Goal: Use online tool/utility: Use online tool/utility

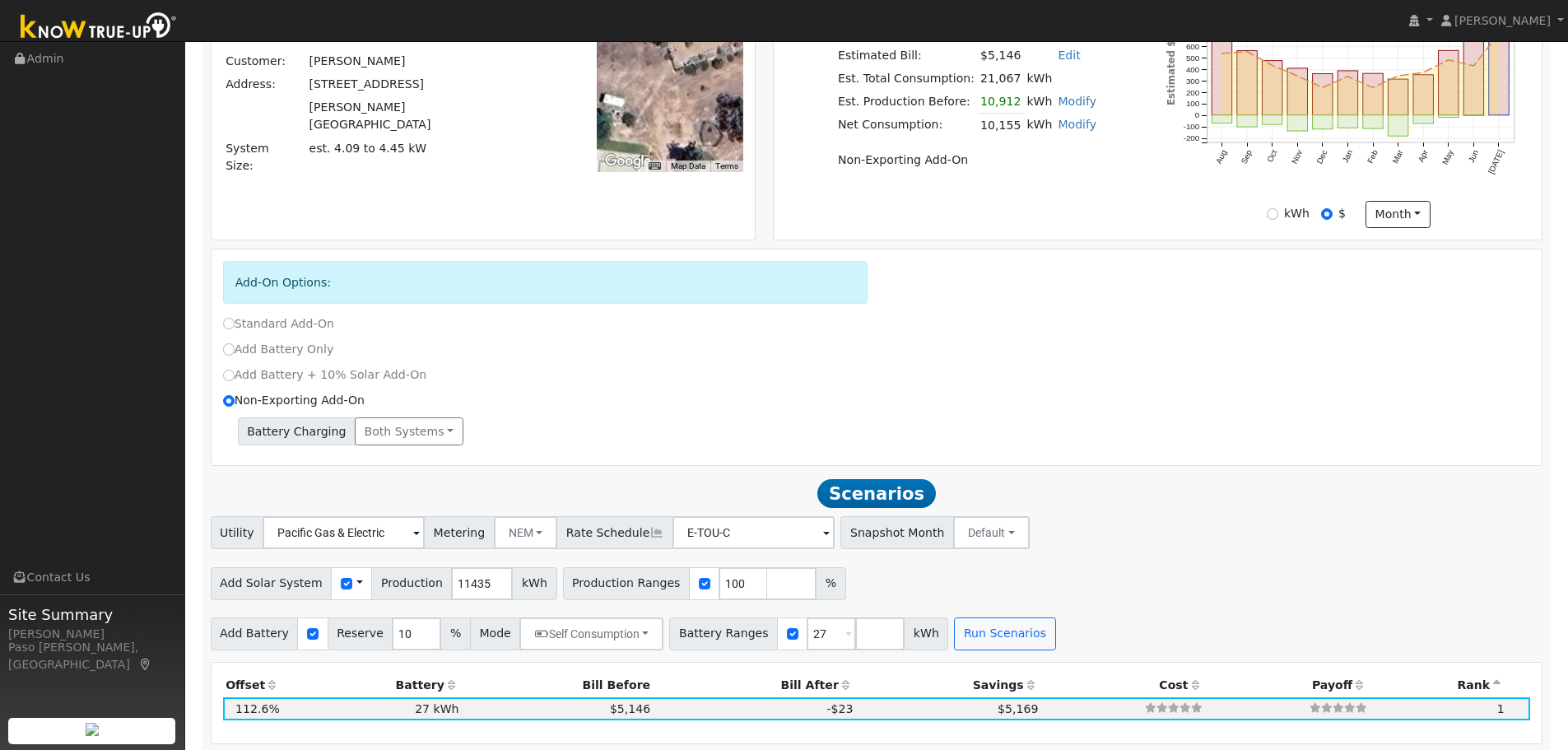
scroll to position [666, 0]
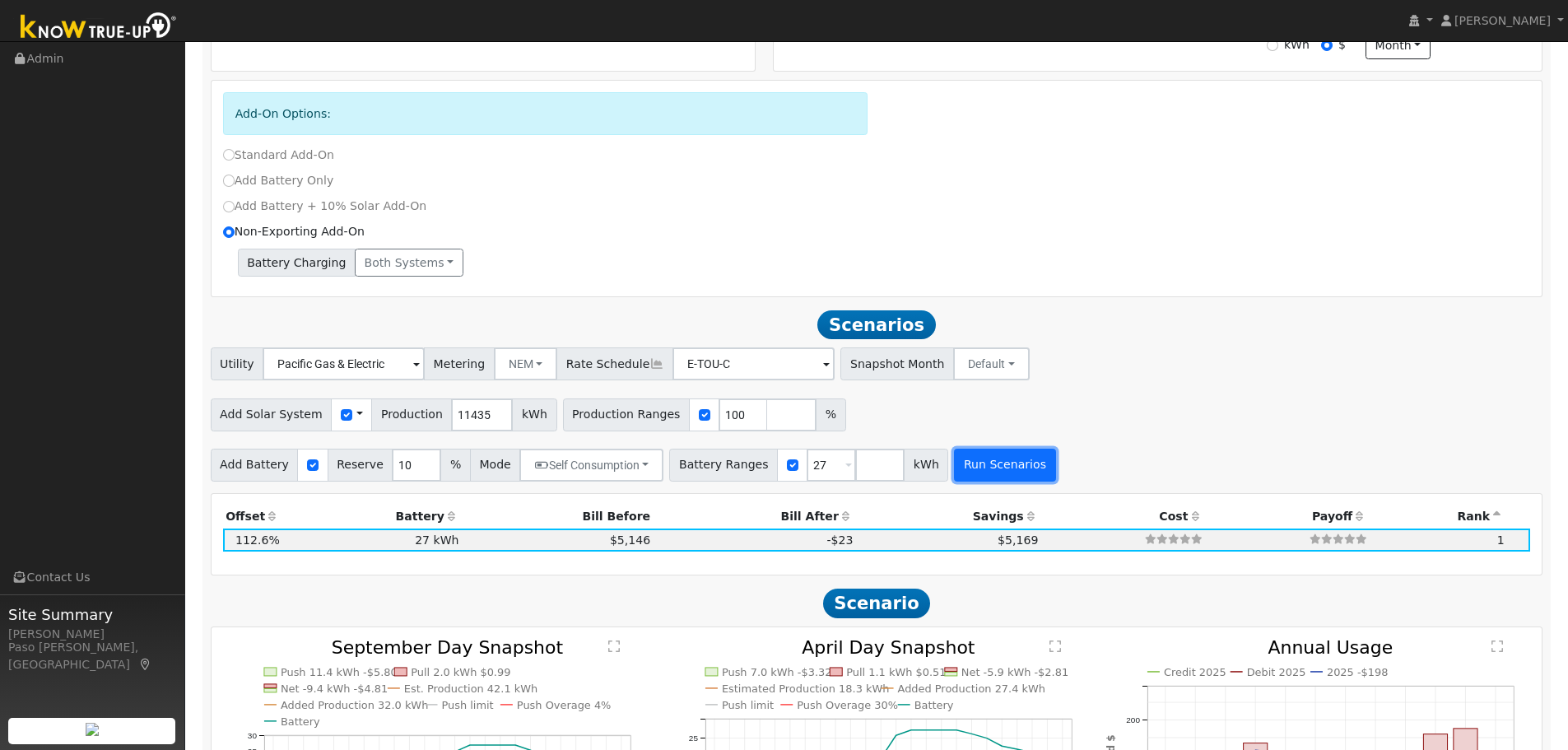
click at [954, 461] on button "Run Scenarios" at bounding box center [1004, 464] width 101 height 33
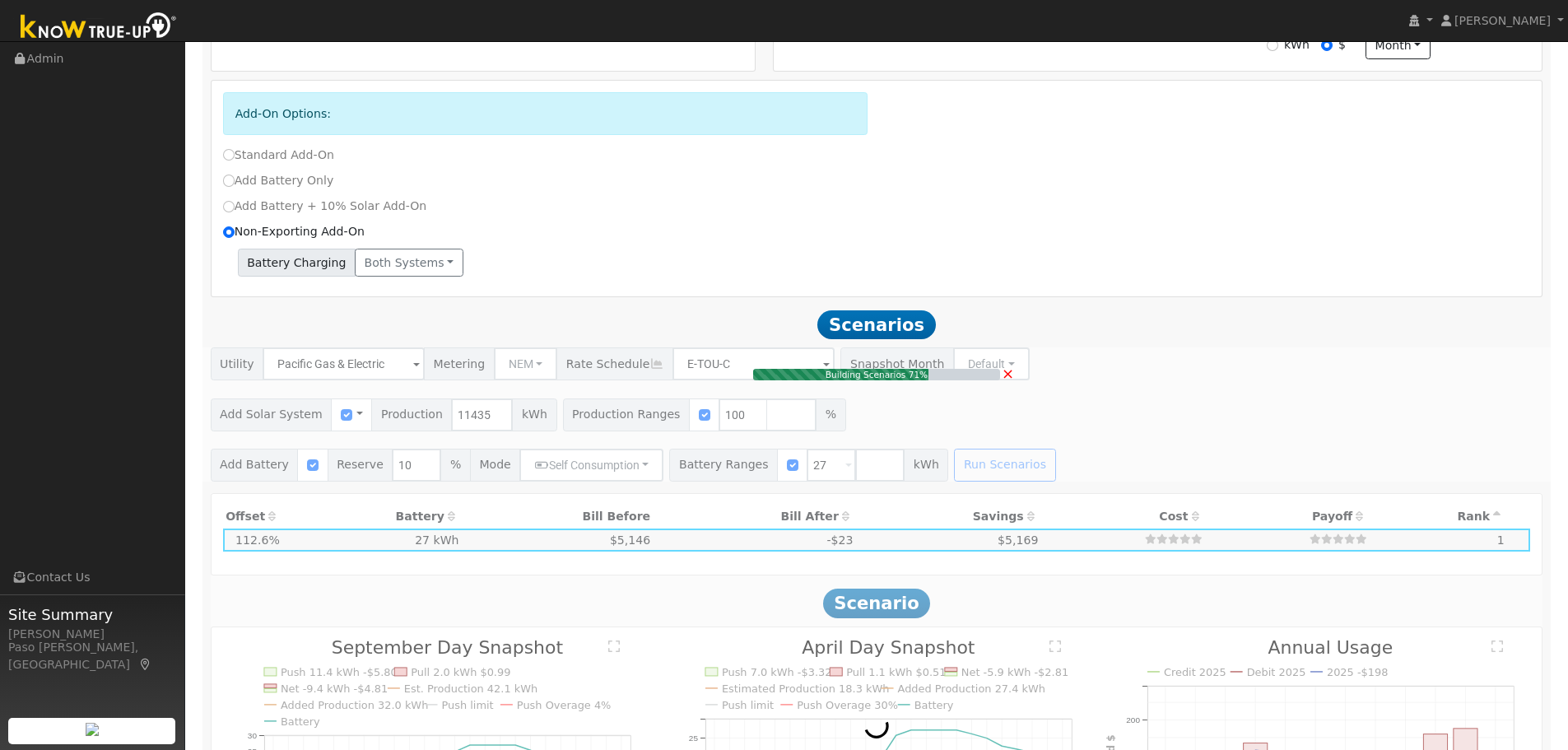
type input "$26,682"
type input "$32,400"
type input "$17,725"
type input "7.6"
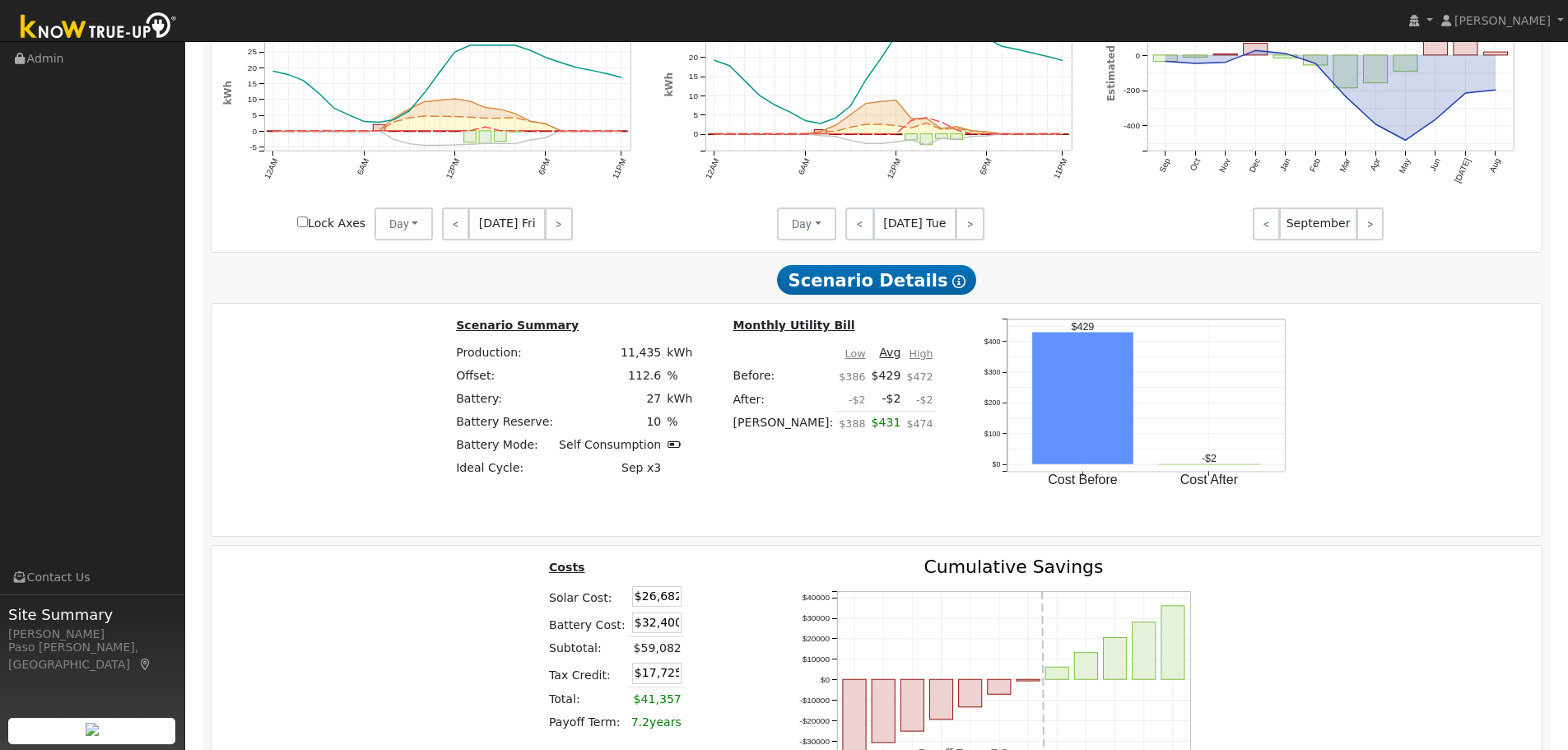
scroll to position [1591, 0]
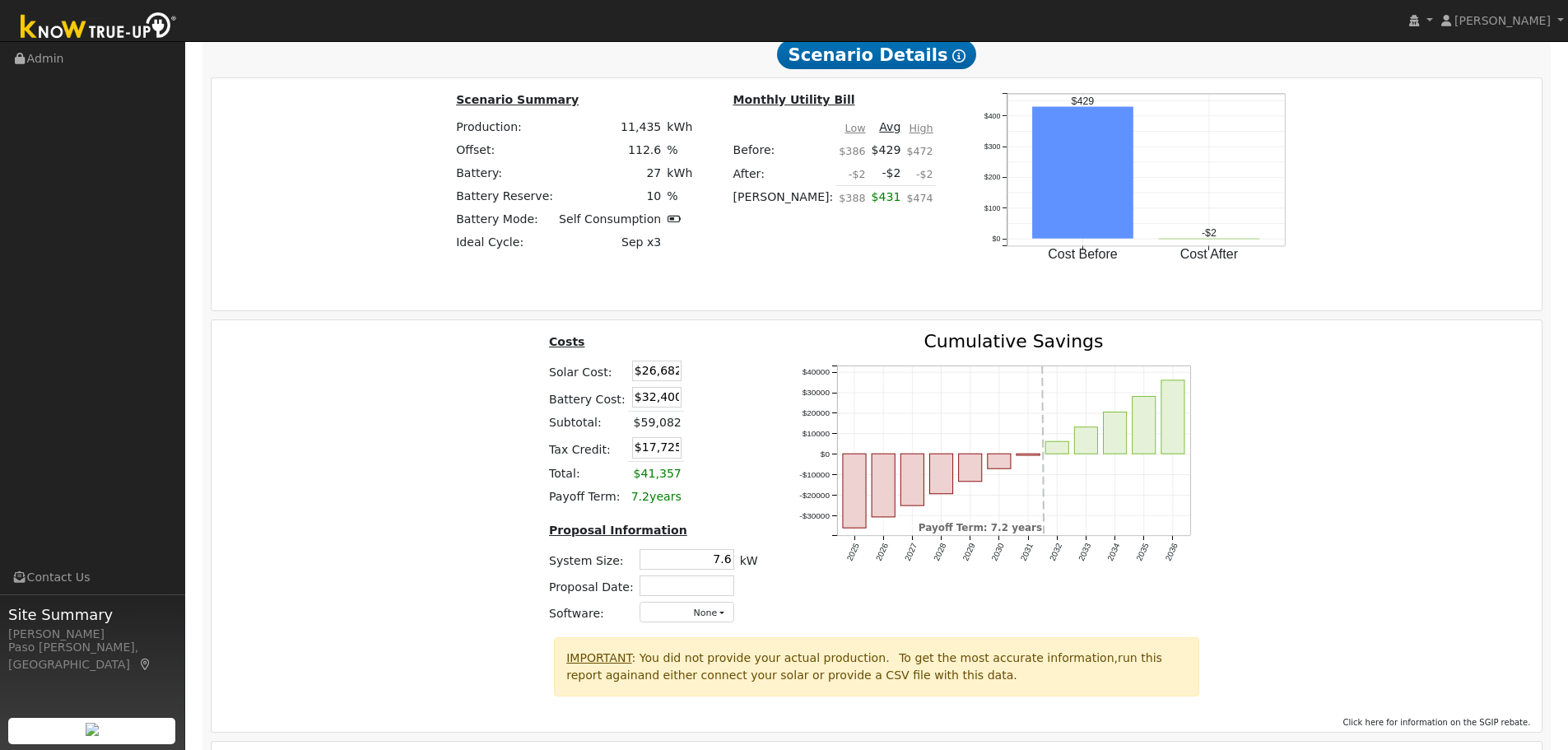
drag, startPoint x: 637, startPoint y: 383, endPoint x: 823, endPoint y: 375, distance: 186.2
click at [781, 374] on div "Costs Solar Cost: $26,682 Battery Cost: $32,400 Subtotal: $59,082 Tax Credit: $…" at bounding box center [877, 484] width 1343 height 304
type input "$44,227"
type input "$22,988"
drag, startPoint x: 640, startPoint y: 401, endPoint x: 810, endPoint y: 398, distance: 170.0
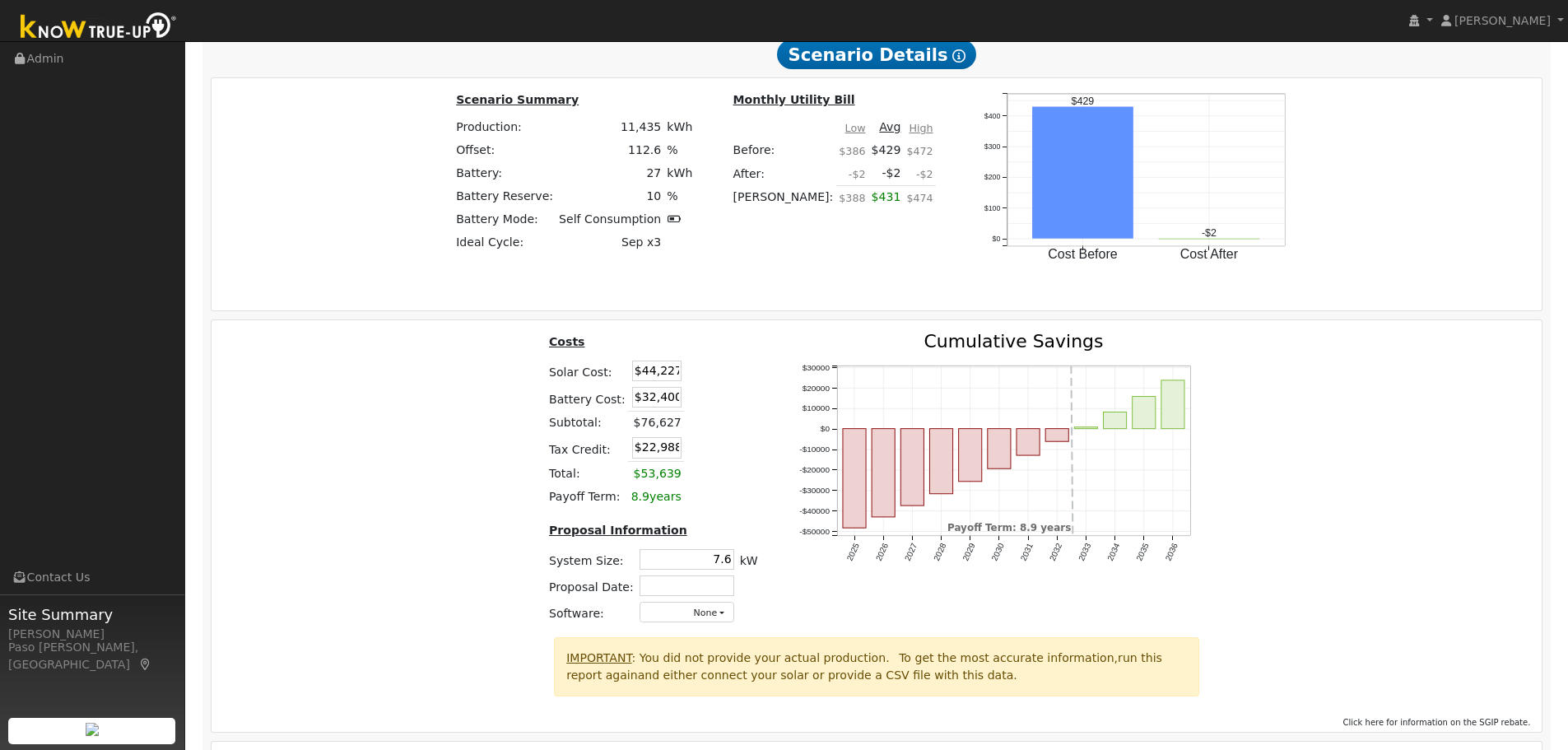
click at [791, 399] on div "Costs Solar Cost: $44,227 Battery Cost: $32,400 Subtotal: $76,627 Tax Credit: $…" at bounding box center [877, 484] width 1343 height 304
type input "$24,675"
click at [463, 440] on div "Costs Solar Cost: $44,227 Battery Cost: $24,675 Subtotal: $76,627 Tax Credit: $…" at bounding box center [877, 484] width 1343 height 304
drag, startPoint x: 670, startPoint y: 456, endPoint x: 639, endPoint y: 456, distance: 31.0
click at [639, 456] on input "$20,671" at bounding box center [656, 447] width 49 height 21
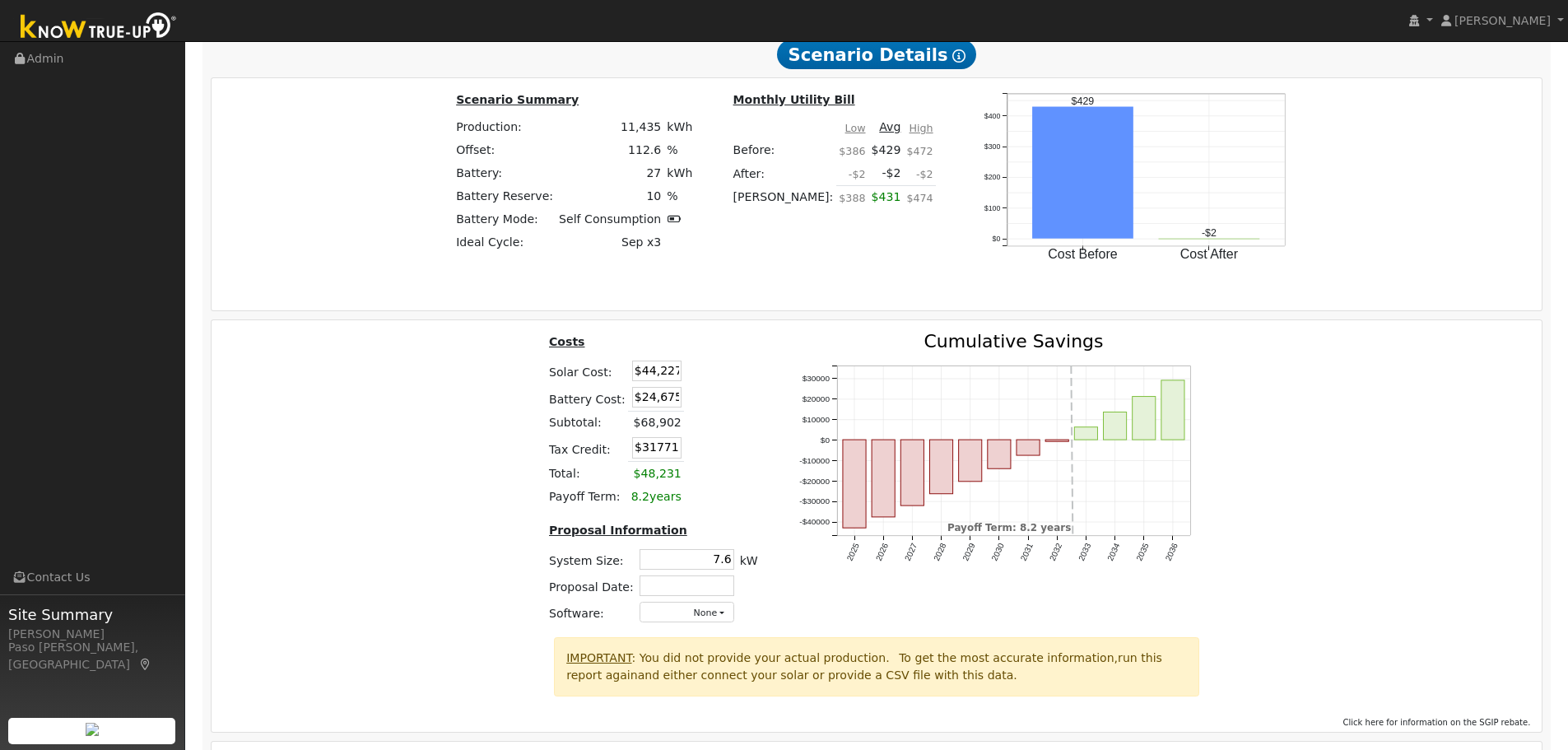
type input "$31,771"
click at [504, 480] on div "Costs Solar Cost: $44,227 Battery Cost: $24,675 Subtotal: $68,902 Tax Credit: $…" at bounding box center [877, 484] width 1343 height 304
drag, startPoint x: 705, startPoint y: 566, endPoint x: 771, endPoint y: 568, distance: 66.0
click at [768, 568] on div "Costs Solar Cost: $44,227 Battery Cost: $24,675 Subtotal: $68,902 Tax Credit: $…" at bounding box center [654, 484] width 250 height 304
type input "8.6"
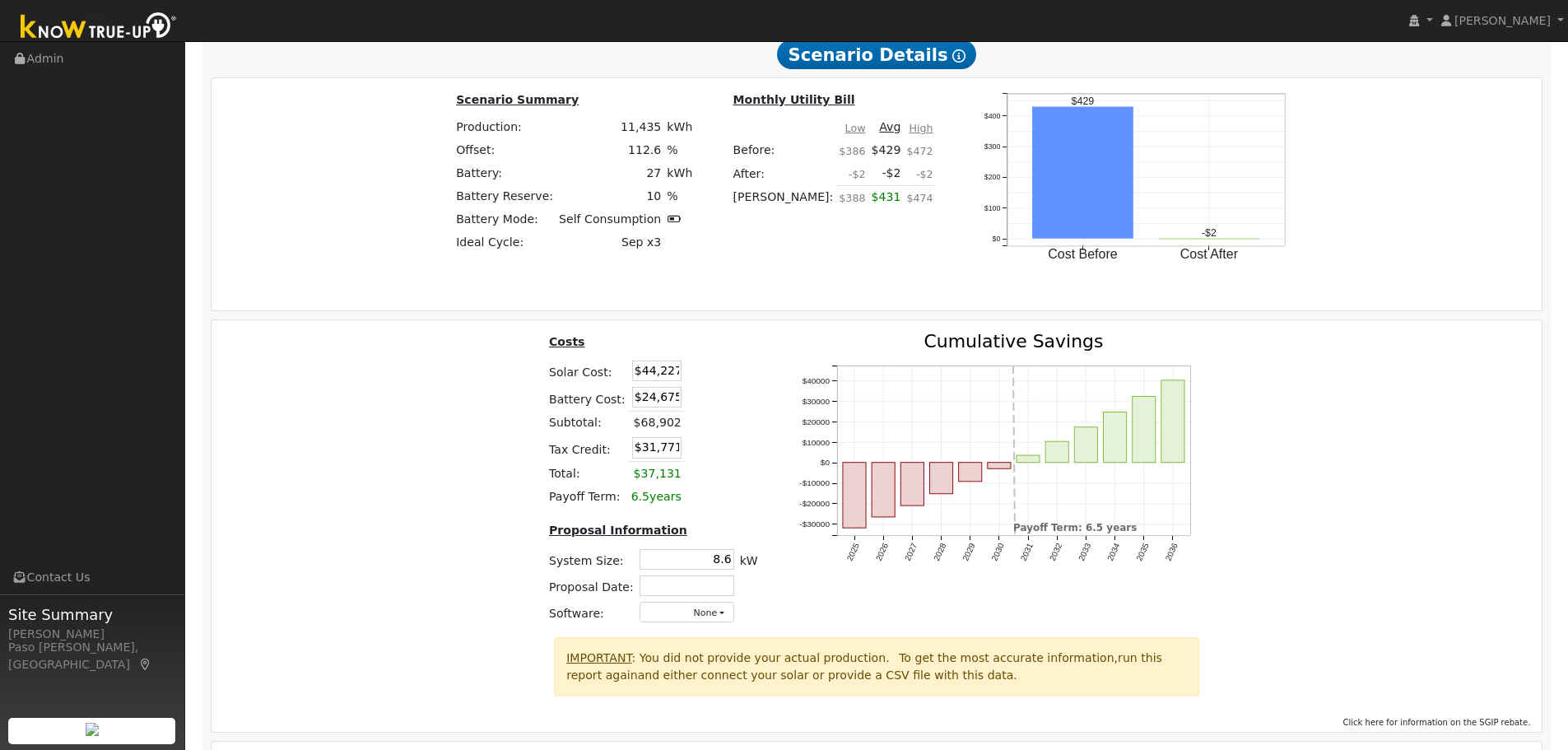
click at [516, 496] on div "Costs Solar Cost: $44,227 Battery Cost: $24,675 Subtotal: $68,902 Tax Credit: $…" at bounding box center [877, 484] width 1343 height 304
click at [1389, 579] on div "Costs Solar Cost: $44,227 Battery Cost: $24,675 Subtotal: $68,902 Tax Credit: $…" at bounding box center [877, 484] width 1343 height 304
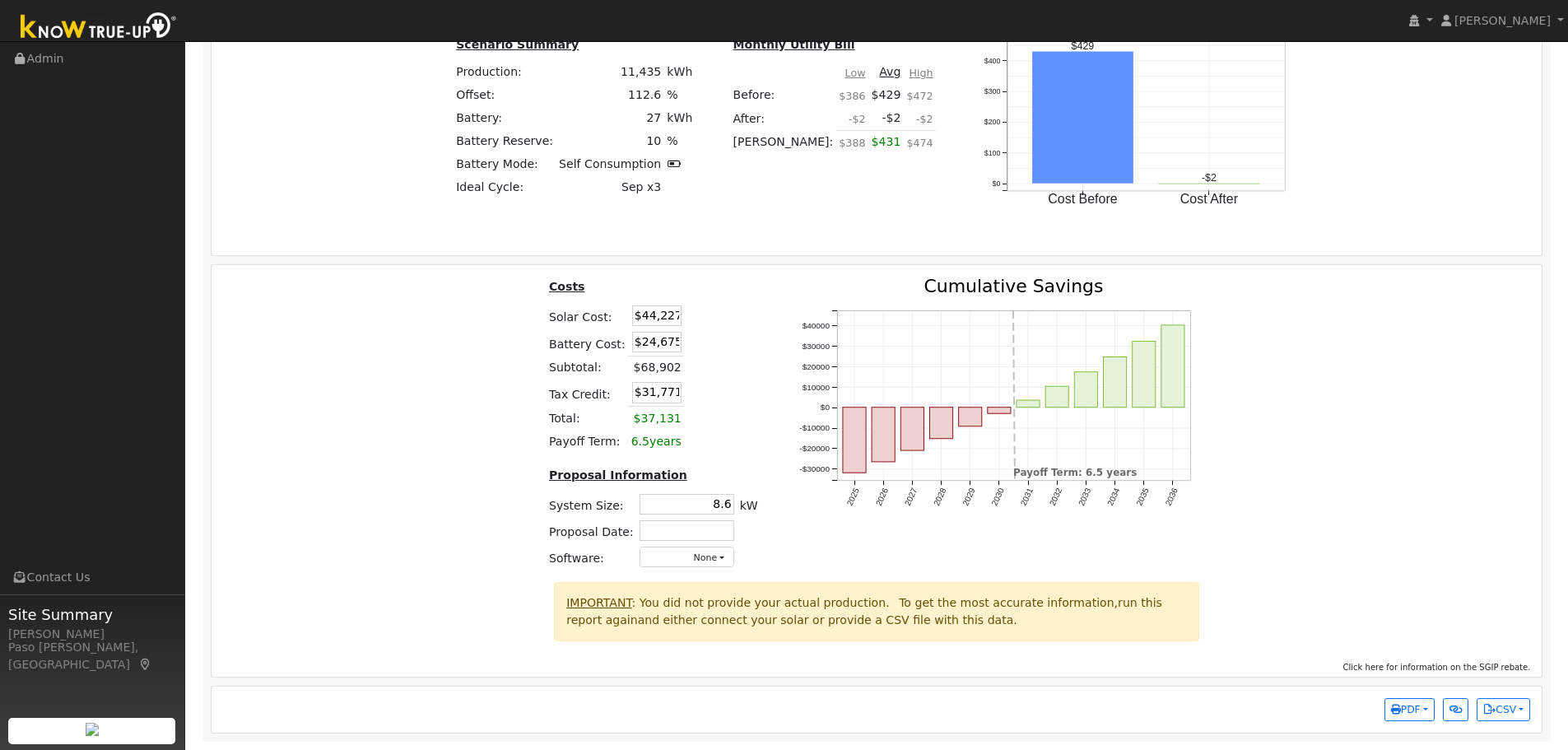
scroll to position [1653, 0]
click at [1415, 712] on span "PDF" at bounding box center [1405, 710] width 29 height 12
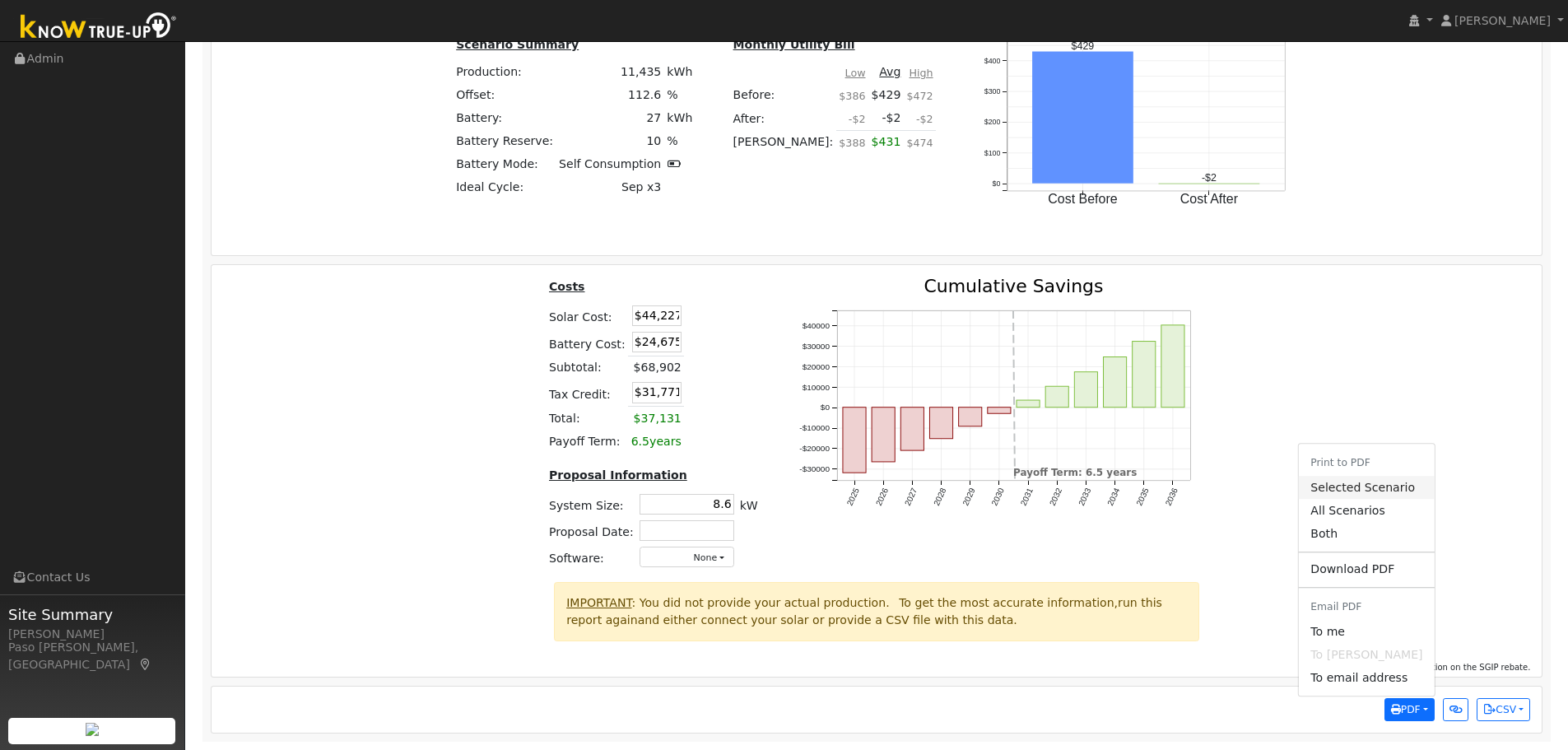
click at [1372, 488] on link "Selected Scenario" at bounding box center [1366, 488] width 135 height 23
